Goal: Information Seeking & Learning: Learn about a topic

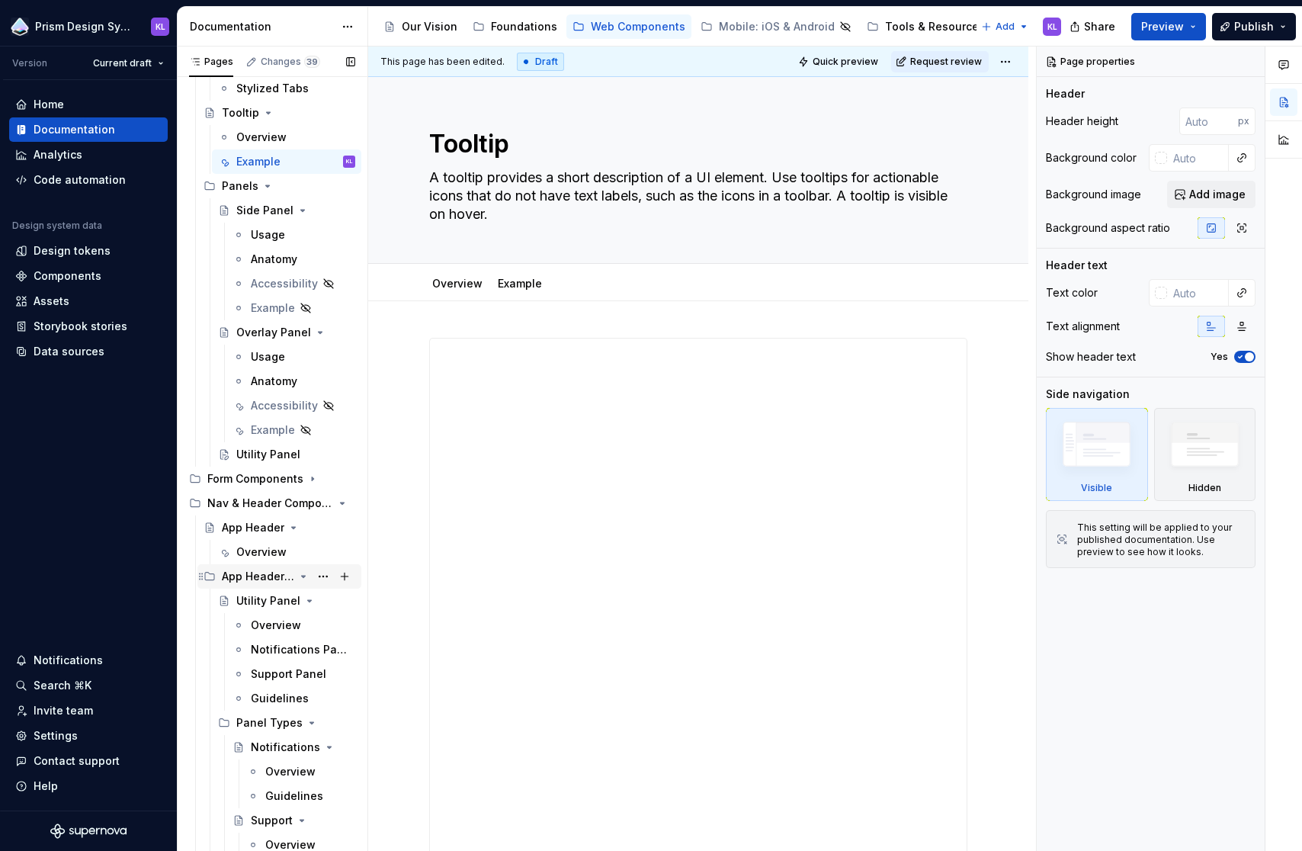
scroll to position [906, 0]
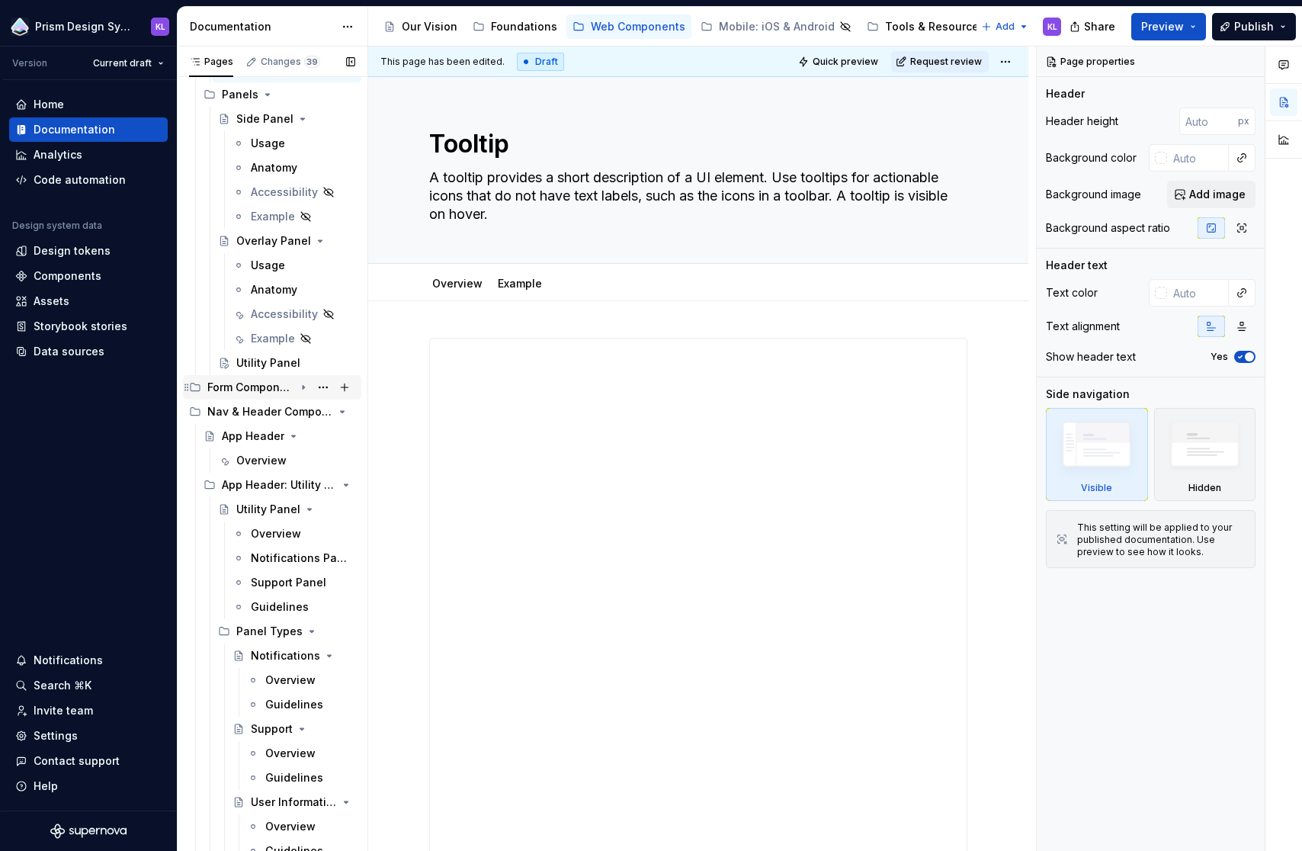
click at [297, 387] on icon "Page tree" at bounding box center [303, 387] width 12 height 12
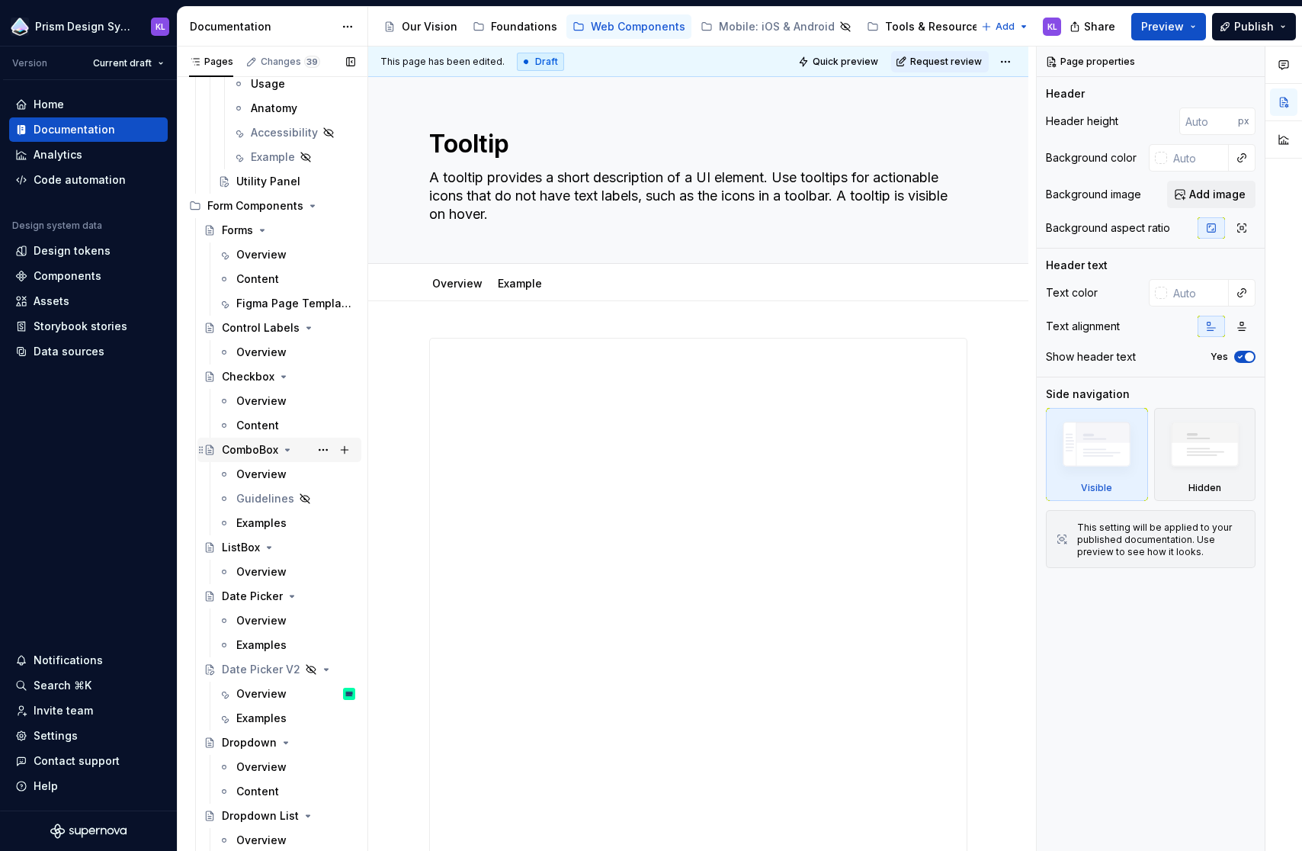
scroll to position [1092, 0]
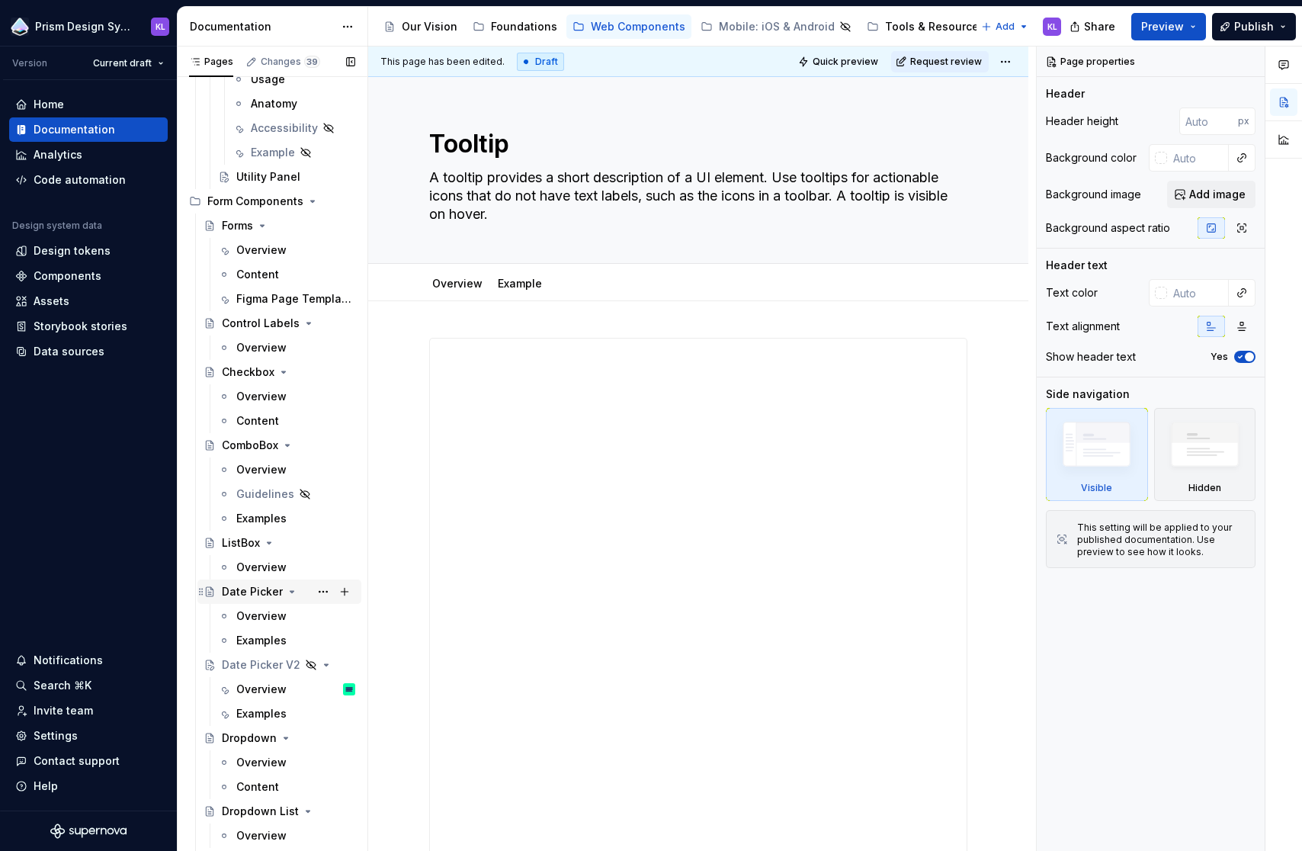
click at [257, 589] on div "Date Picker" at bounding box center [252, 591] width 61 height 15
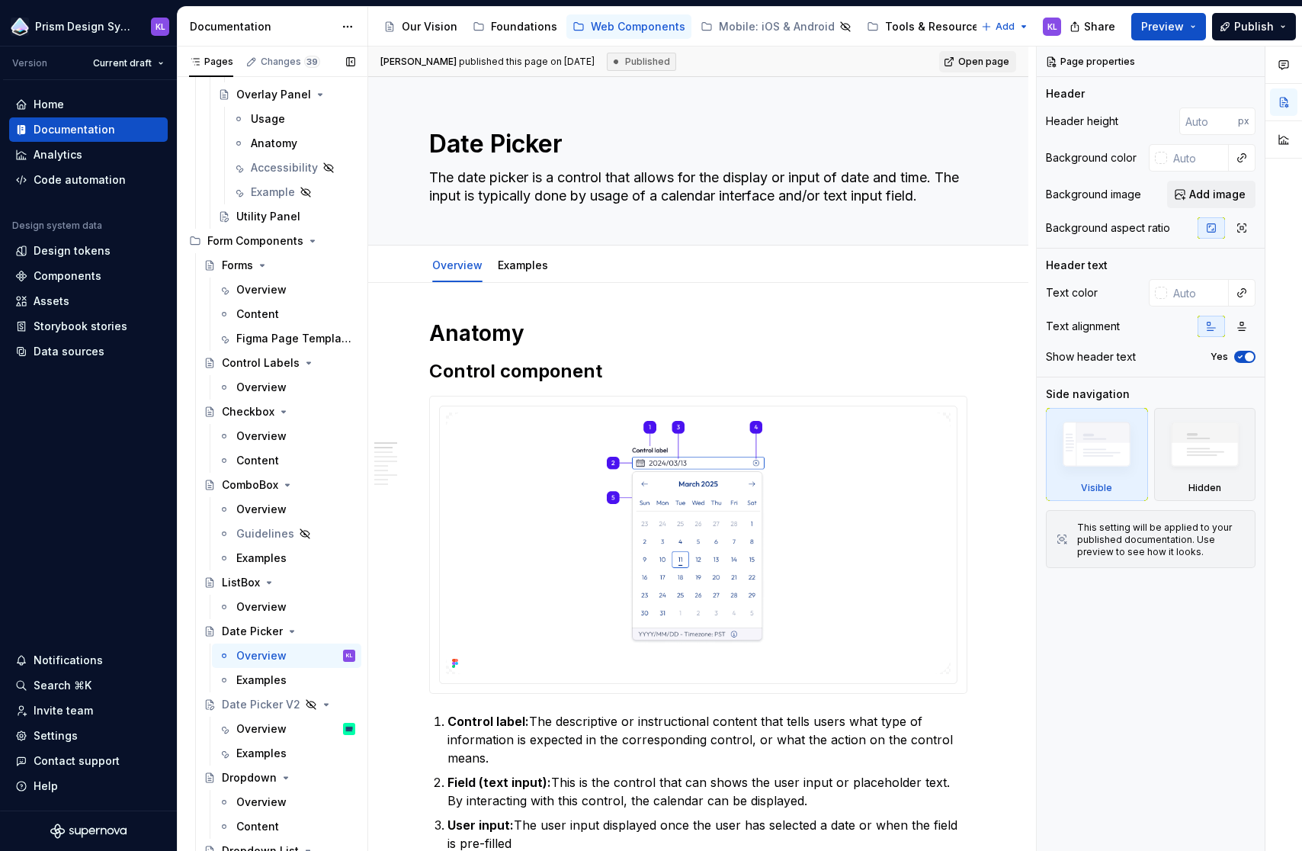
scroll to position [1099, 0]
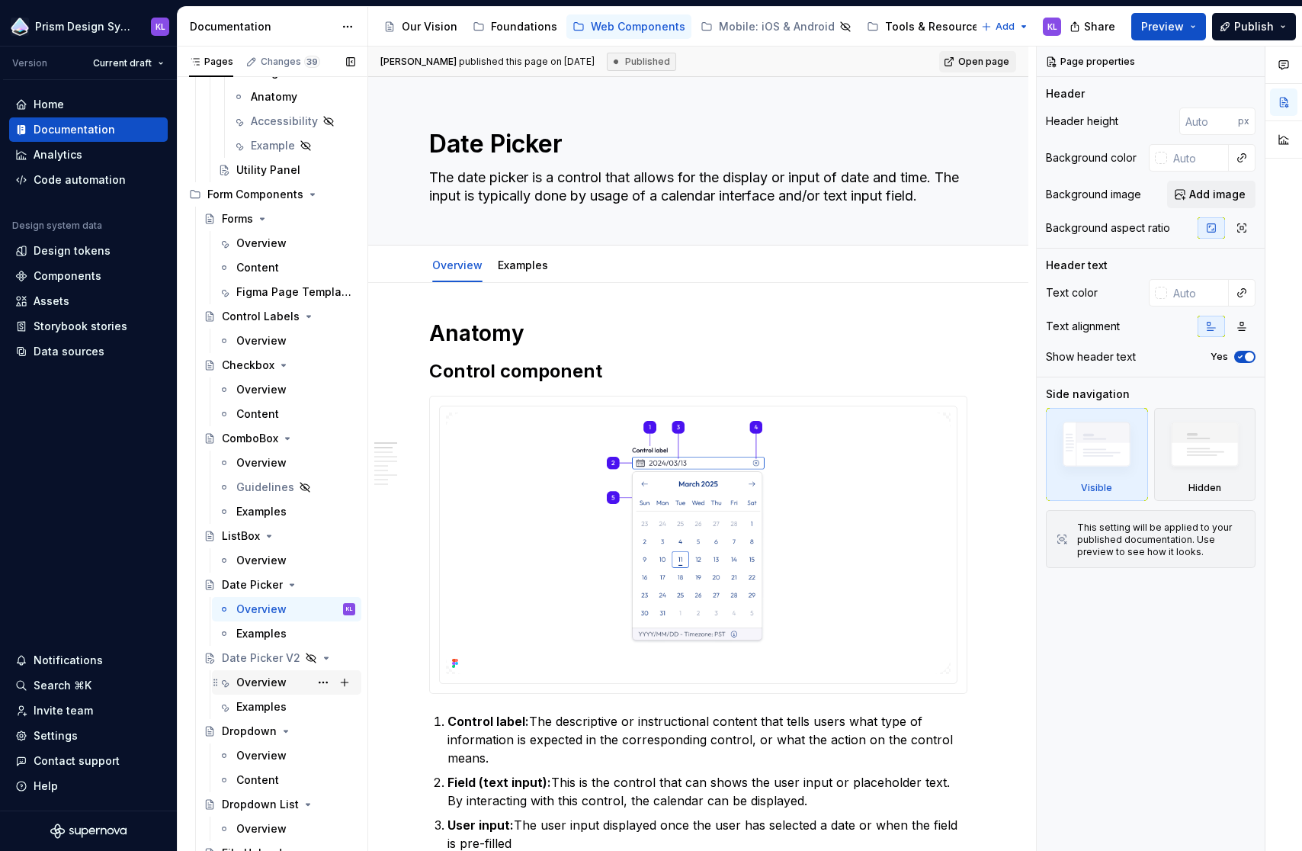
click at [261, 676] on div "Overview" at bounding box center [261, 682] width 50 height 15
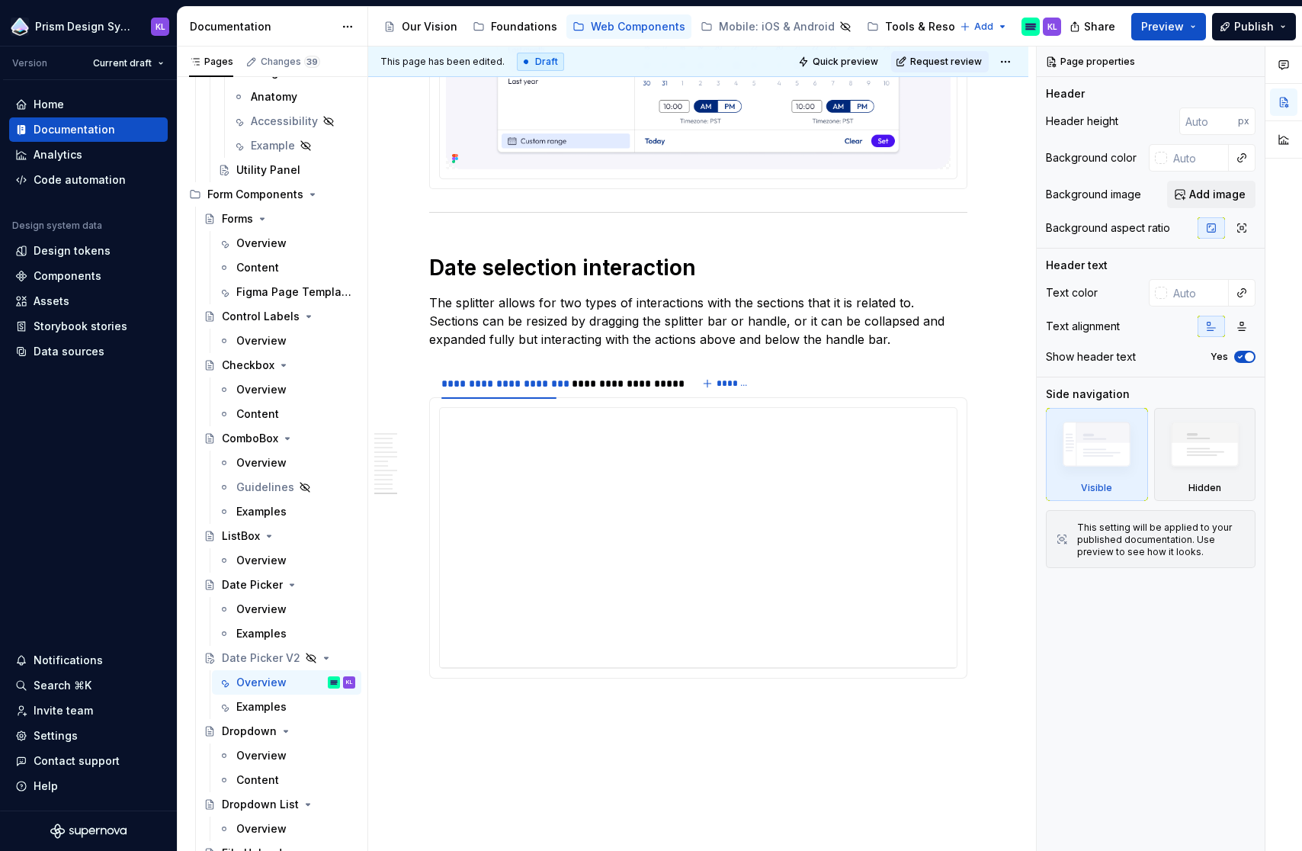
scroll to position [5540, 0]
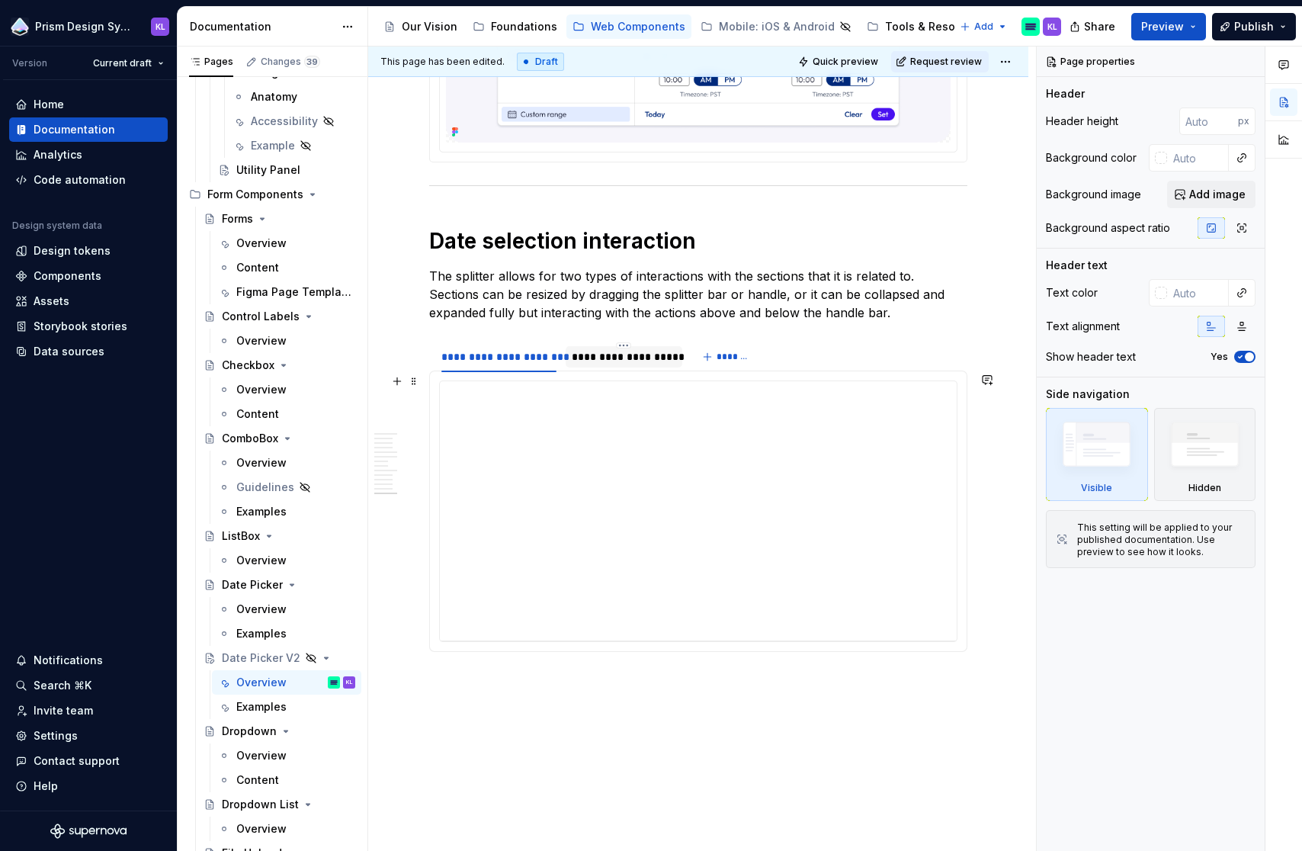
click at [655, 364] on div "**********" at bounding box center [624, 356] width 105 height 15
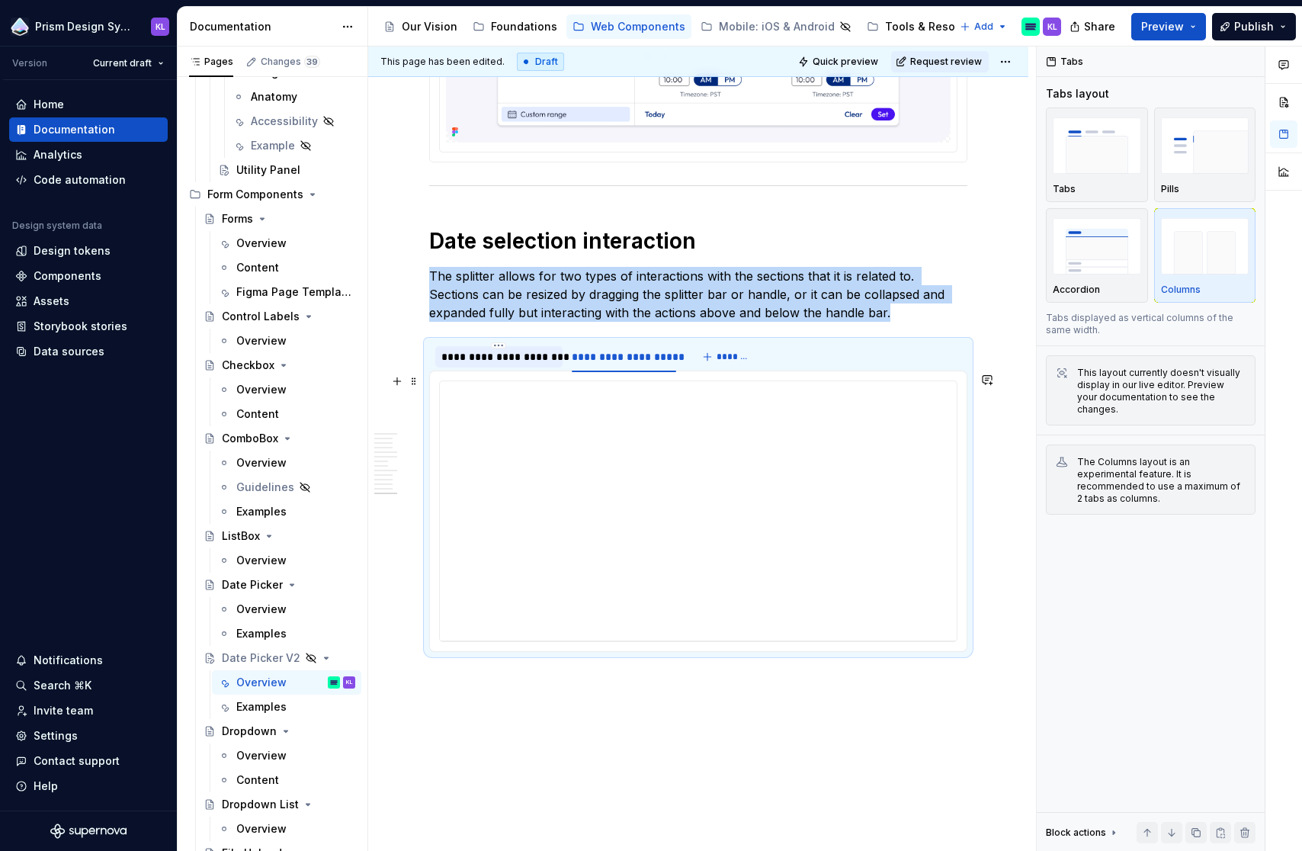
click at [490, 364] on div "**********" at bounding box center [498, 356] width 115 height 15
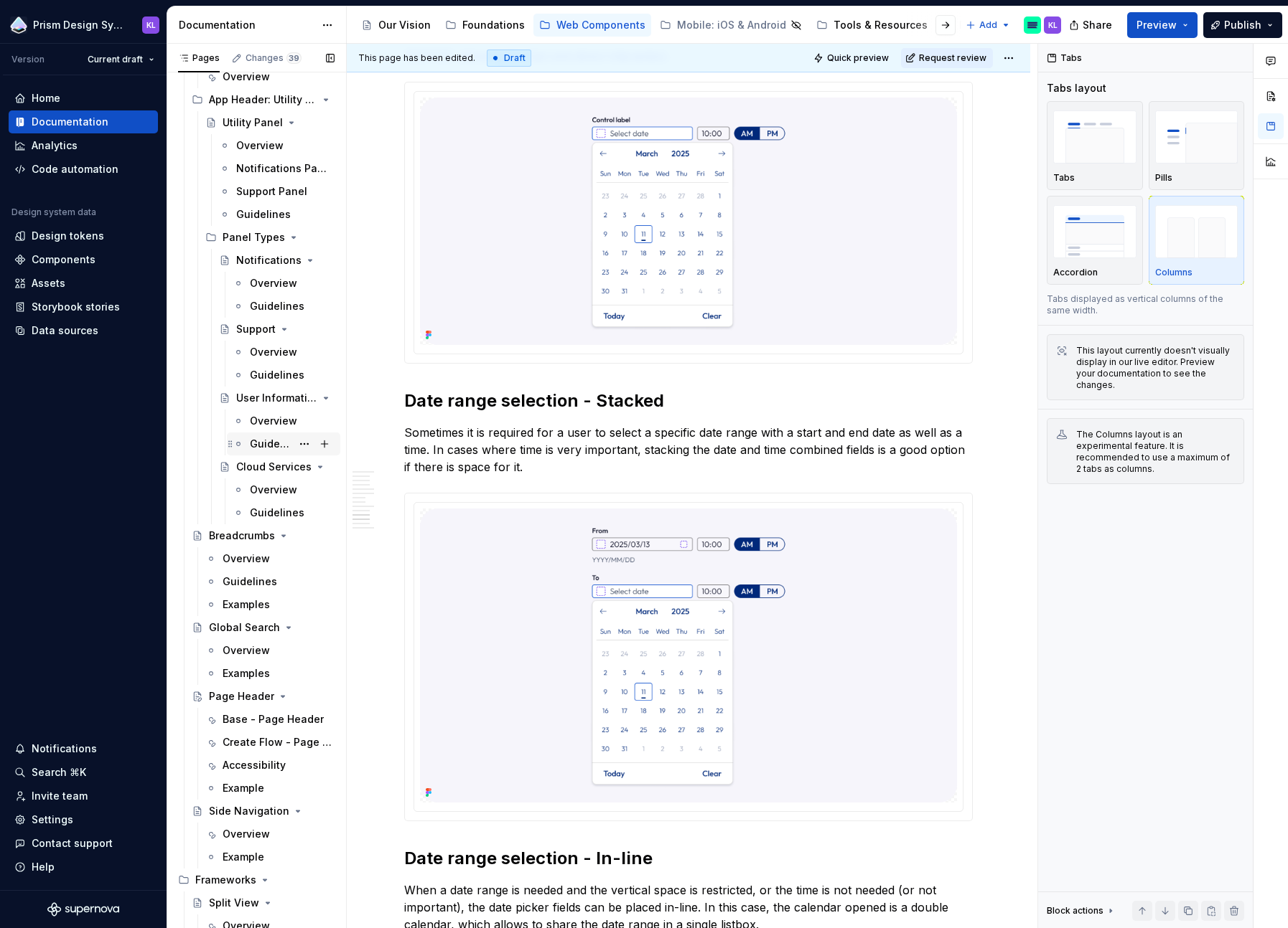
scroll to position [2523, 0]
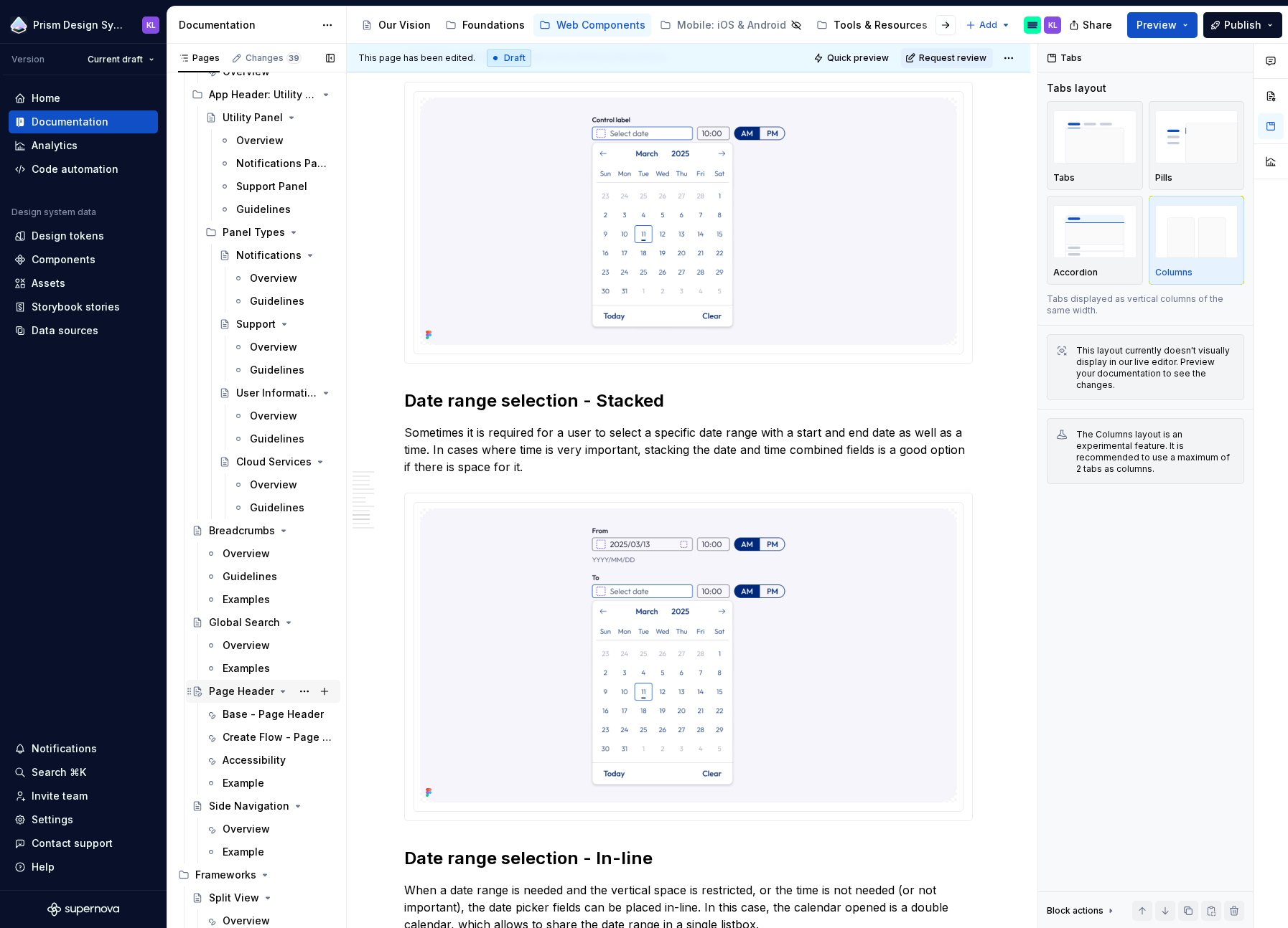
click at [248, 672] on div "Page Header" at bounding box center [241, 691] width 65 height 14
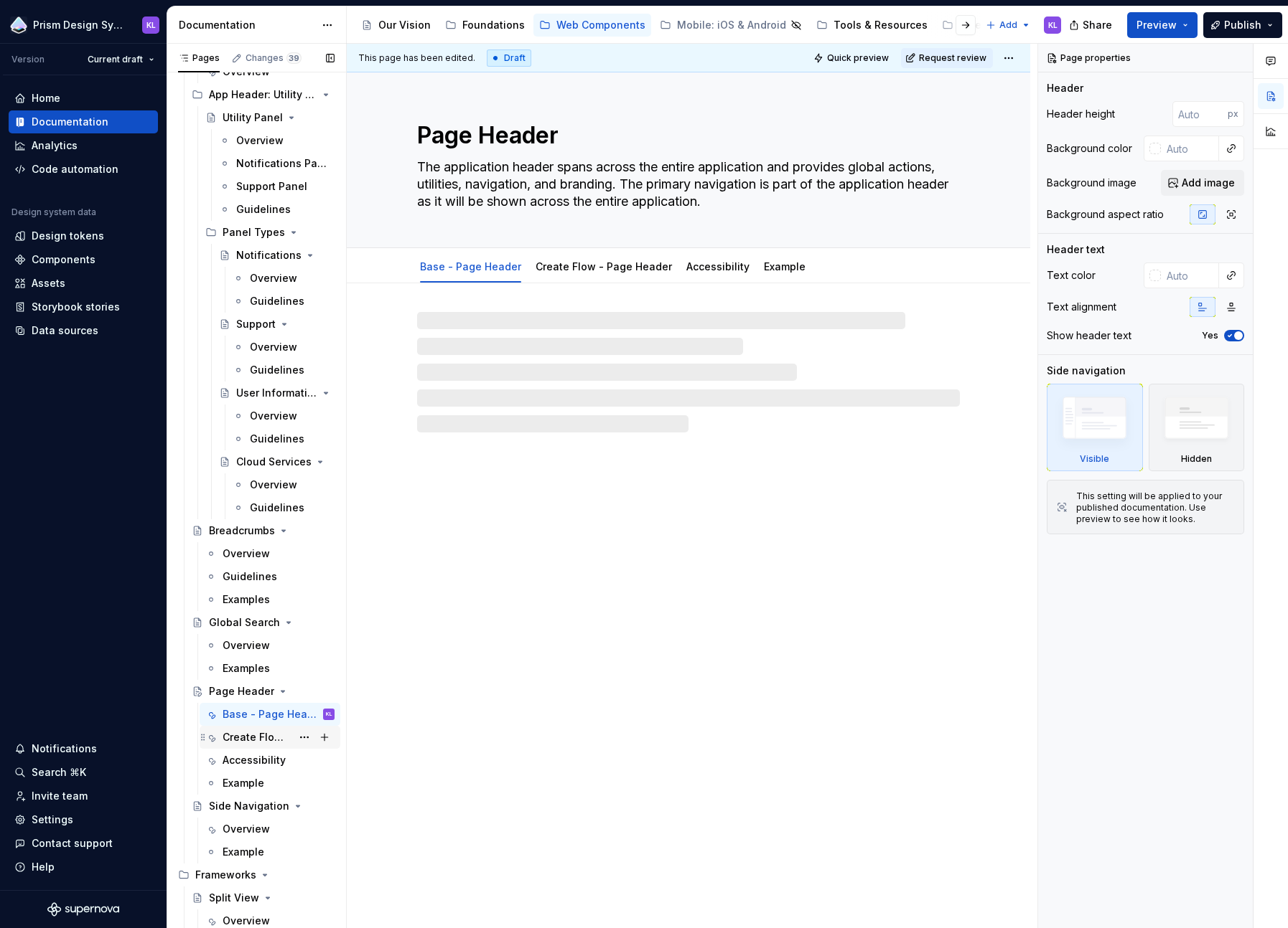
click at [259, 672] on div "Create Flow - Page Header" at bounding box center [256, 737] width 69 height 14
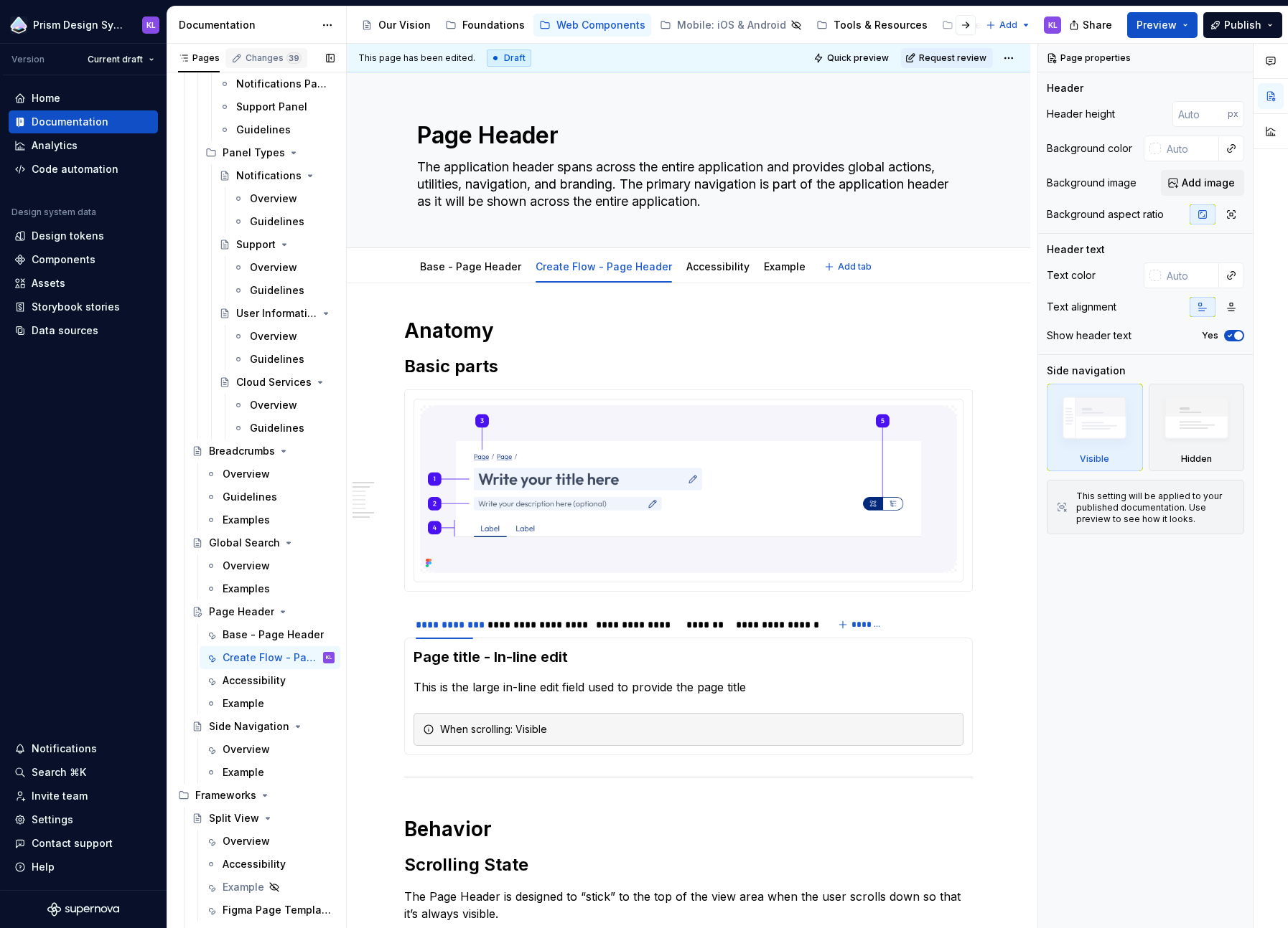
scroll to position [2603, 0]
type textarea "*"
